Goal: Communication & Community: Answer question/provide support

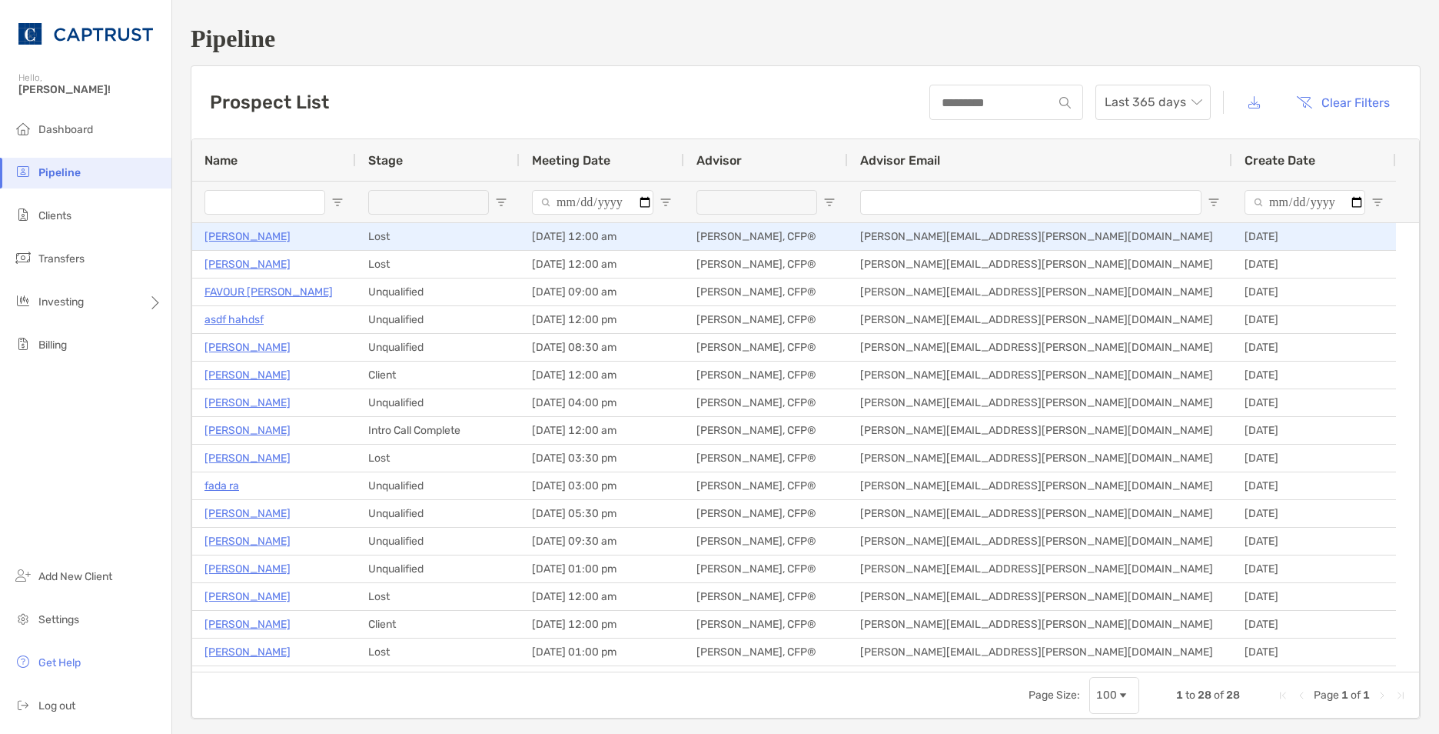
drag, startPoint x: 238, startPoint y: 236, endPoint x: 248, endPoint y: 236, distance: 10.8
click at [239, 236] on p "[PERSON_NAME]" at bounding box center [248, 236] width 86 height 19
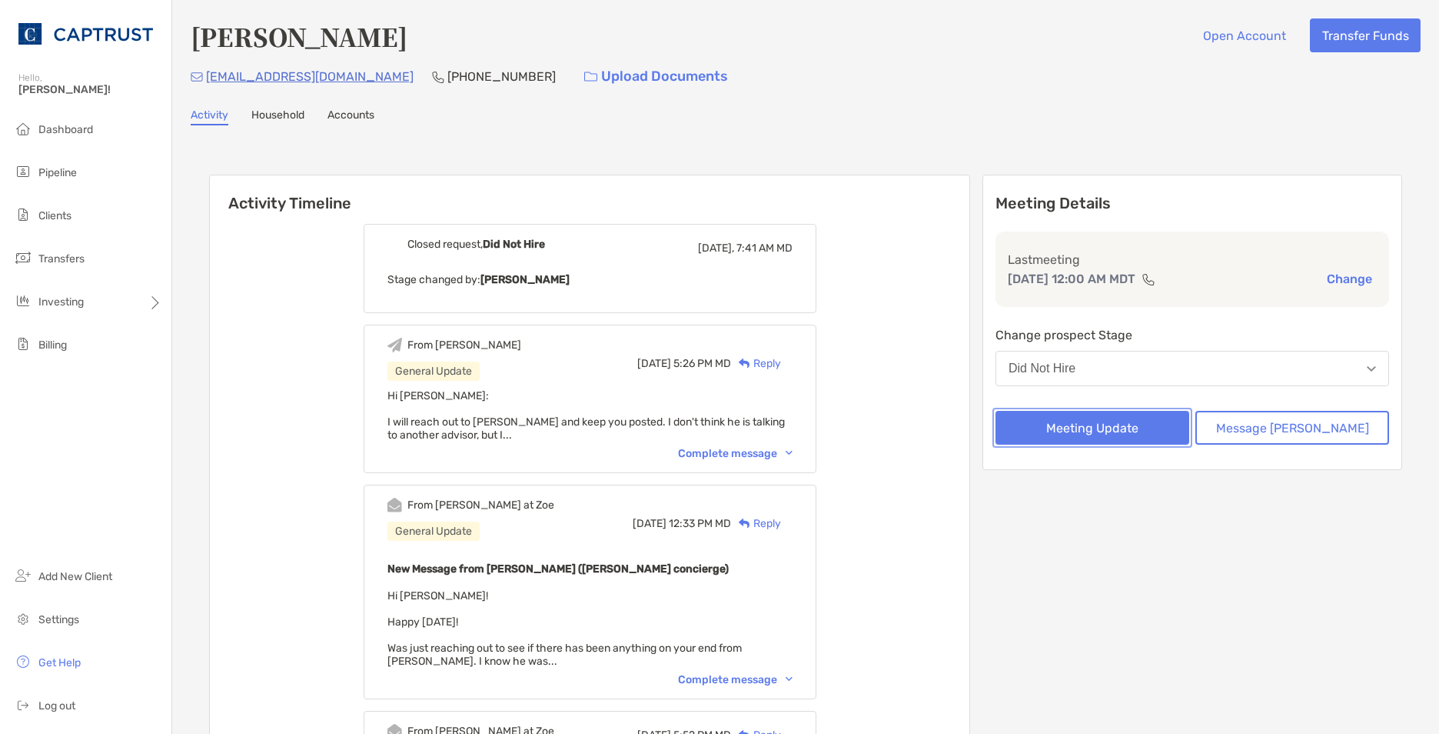
click at [1103, 434] on button "Meeting Update" at bounding box center [1093, 428] width 194 height 34
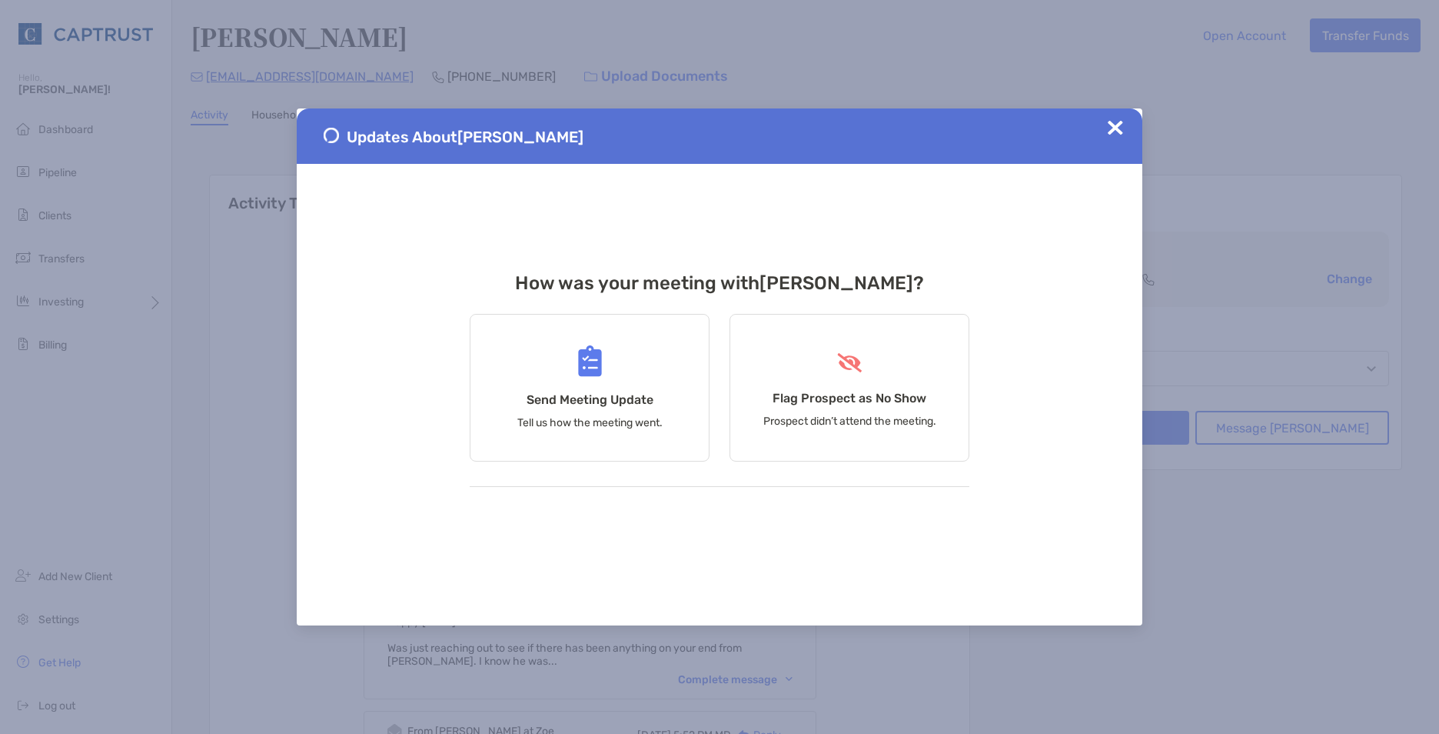
click at [1116, 120] on img at bounding box center [1115, 127] width 15 height 15
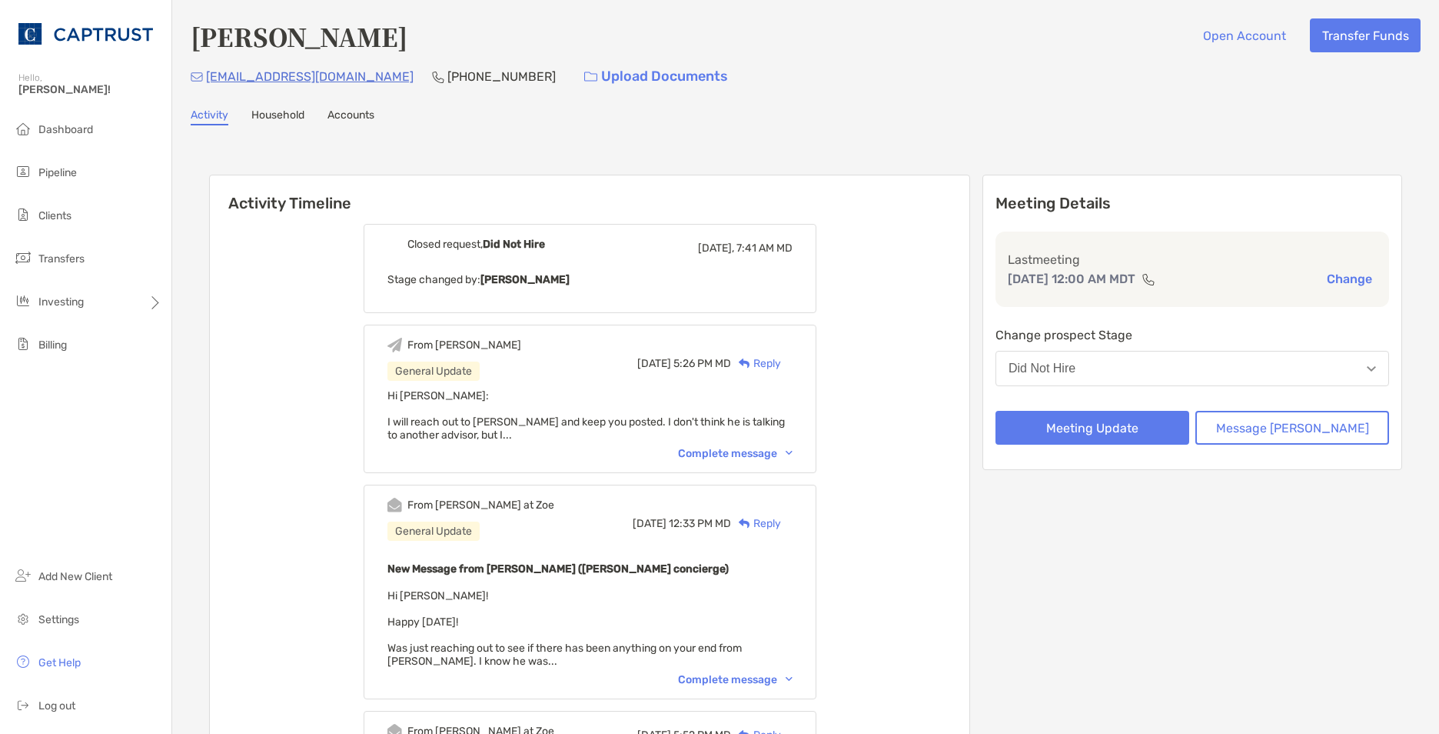
click at [781, 361] on div "Reply" at bounding box center [756, 363] width 50 height 16
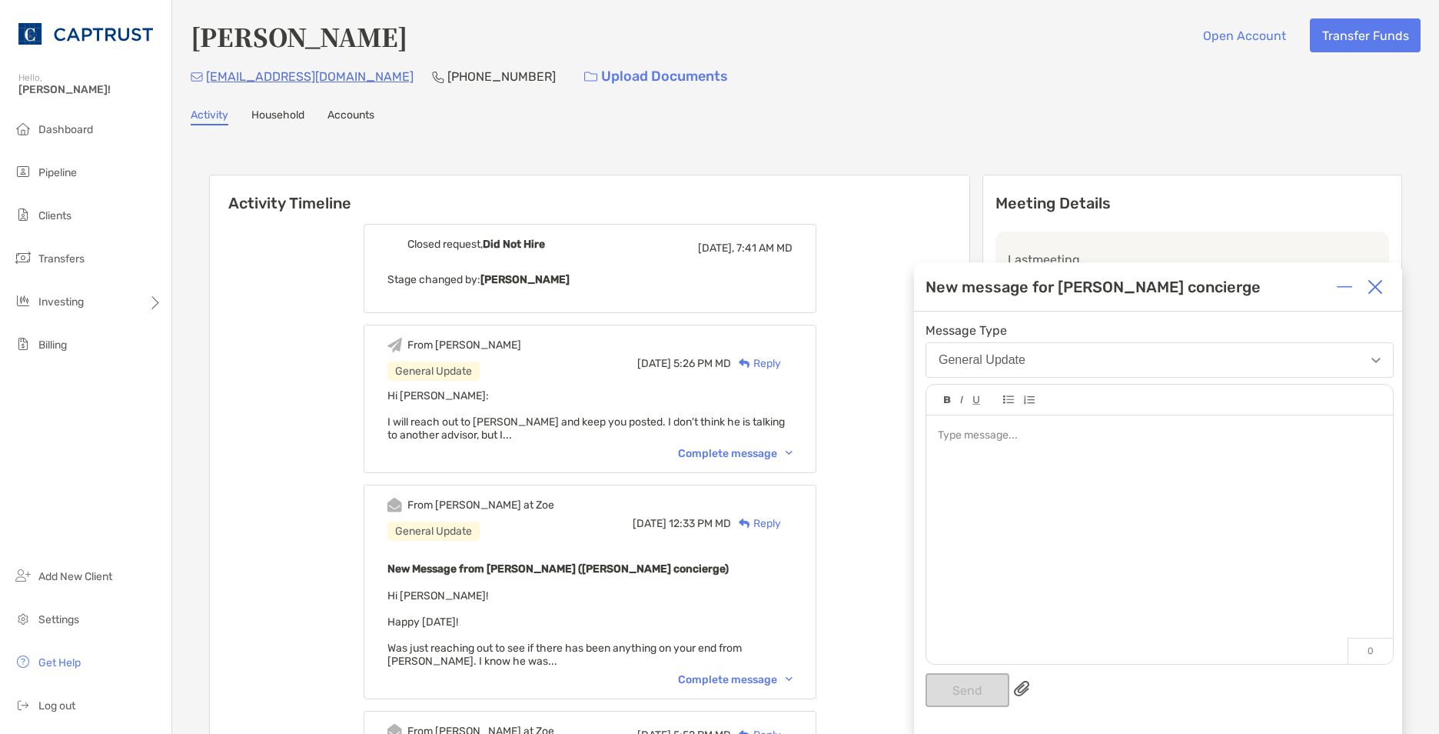
click at [1003, 441] on div at bounding box center [1159, 436] width 443 height 16
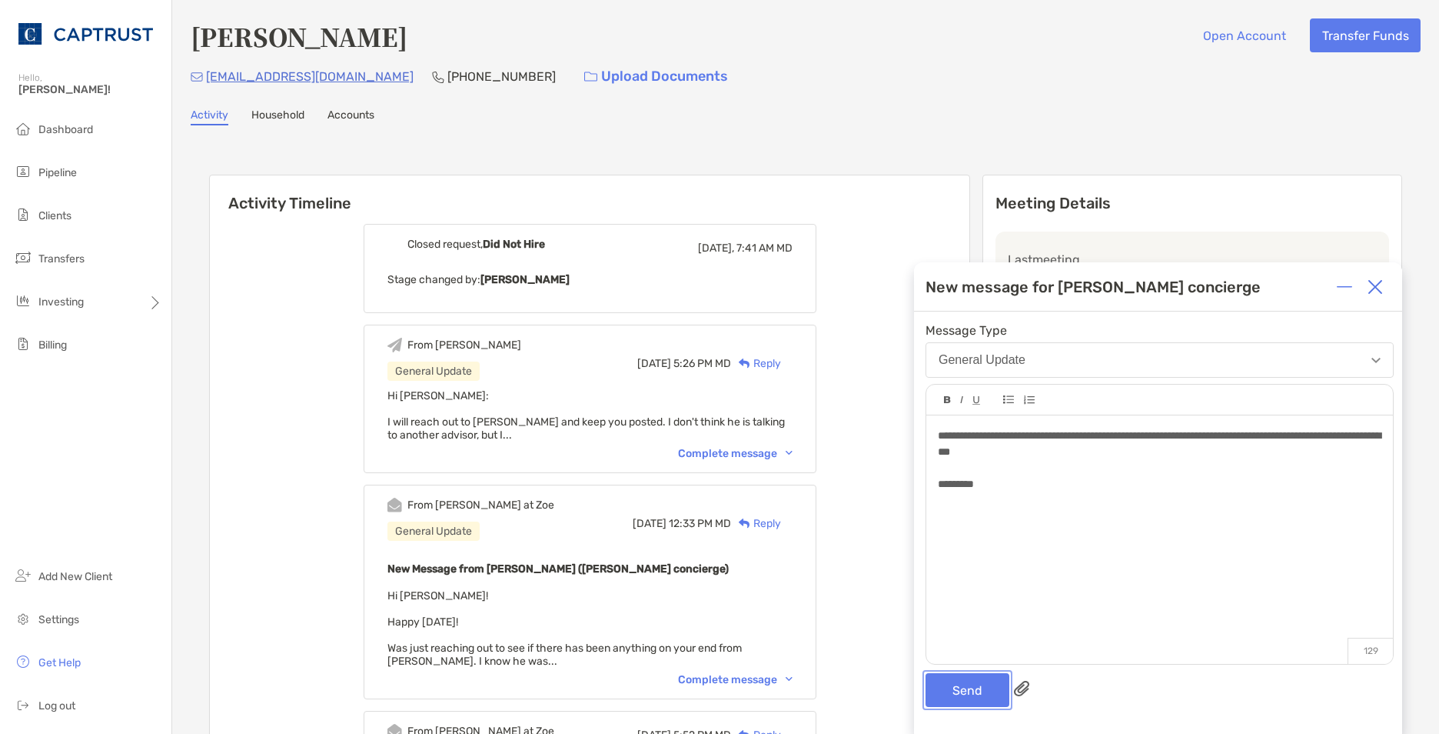
drag, startPoint x: 967, startPoint y: 684, endPoint x: 1003, endPoint y: 674, distance: 37.7
click at [970, 683] on button "Send" at bounding box center [968, 690] width 84 height 34
